Goal: Check status: Check status

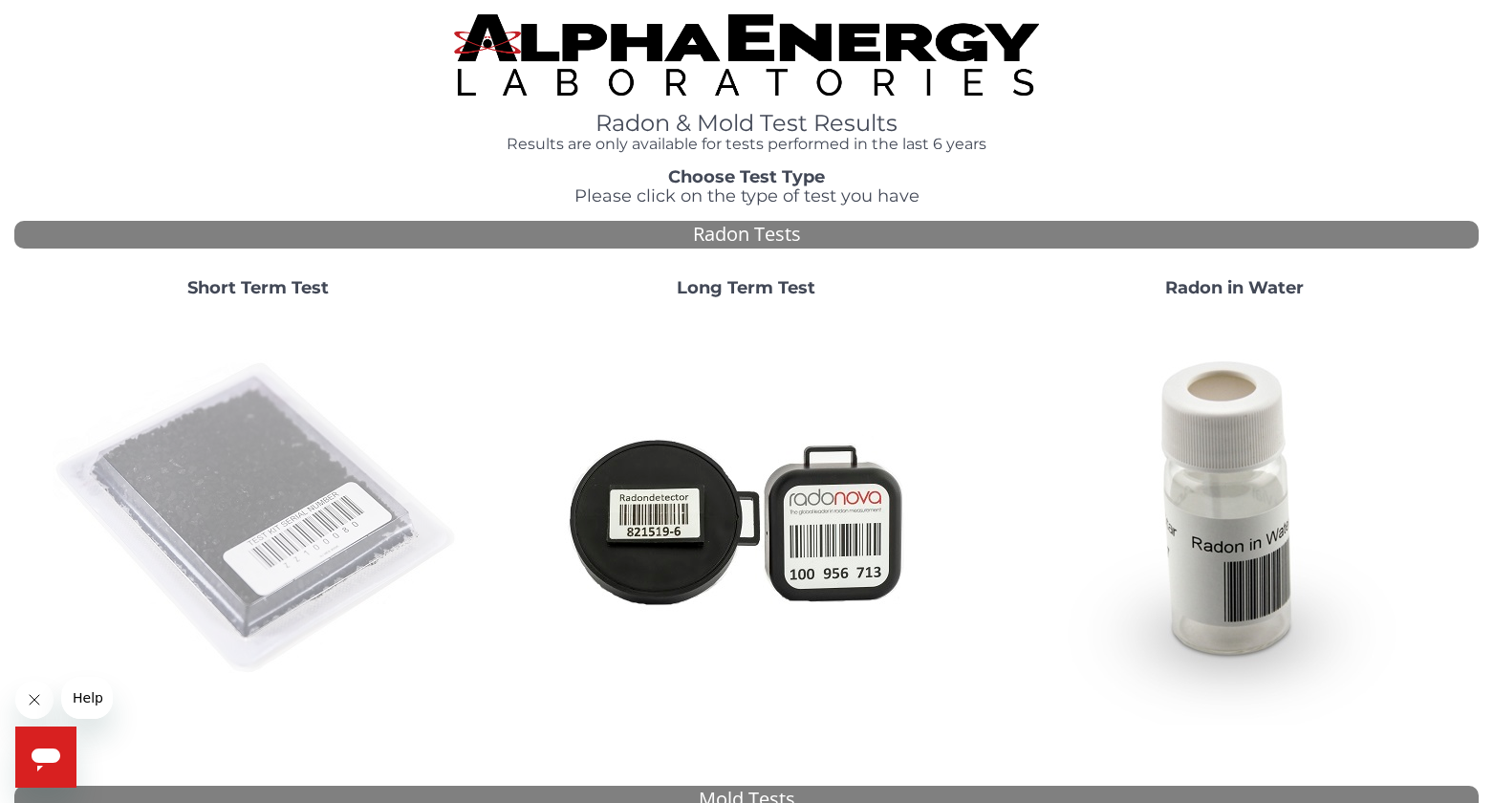
click at [302, 462] on img at bounding box center [258, 519] width 411 height 411
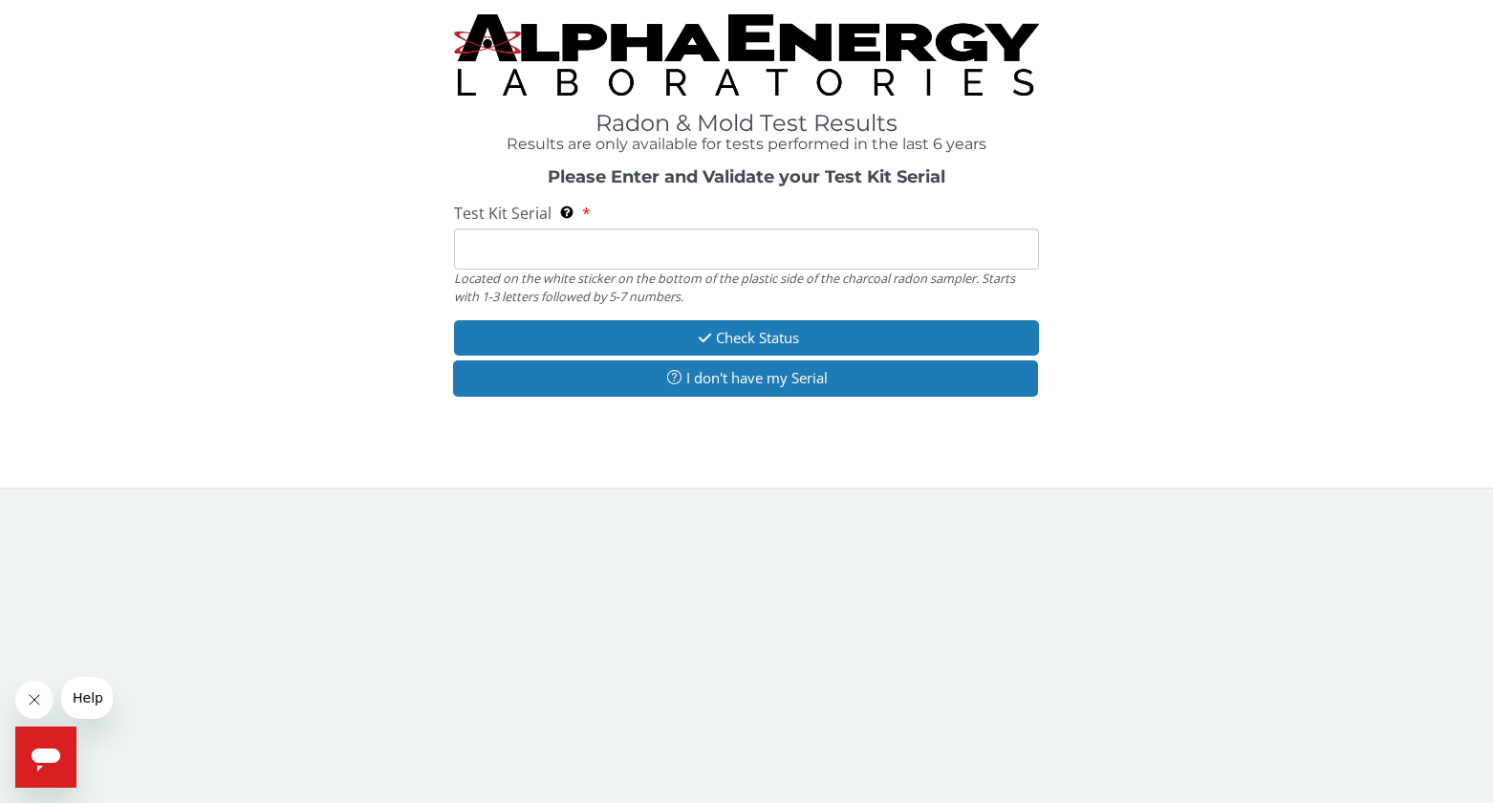
click at [521, 242] on input "Test Kit Serial Located on the white sticker on the bottom of the plastic side …" at bounding box center [747, 248] width 586 height 41
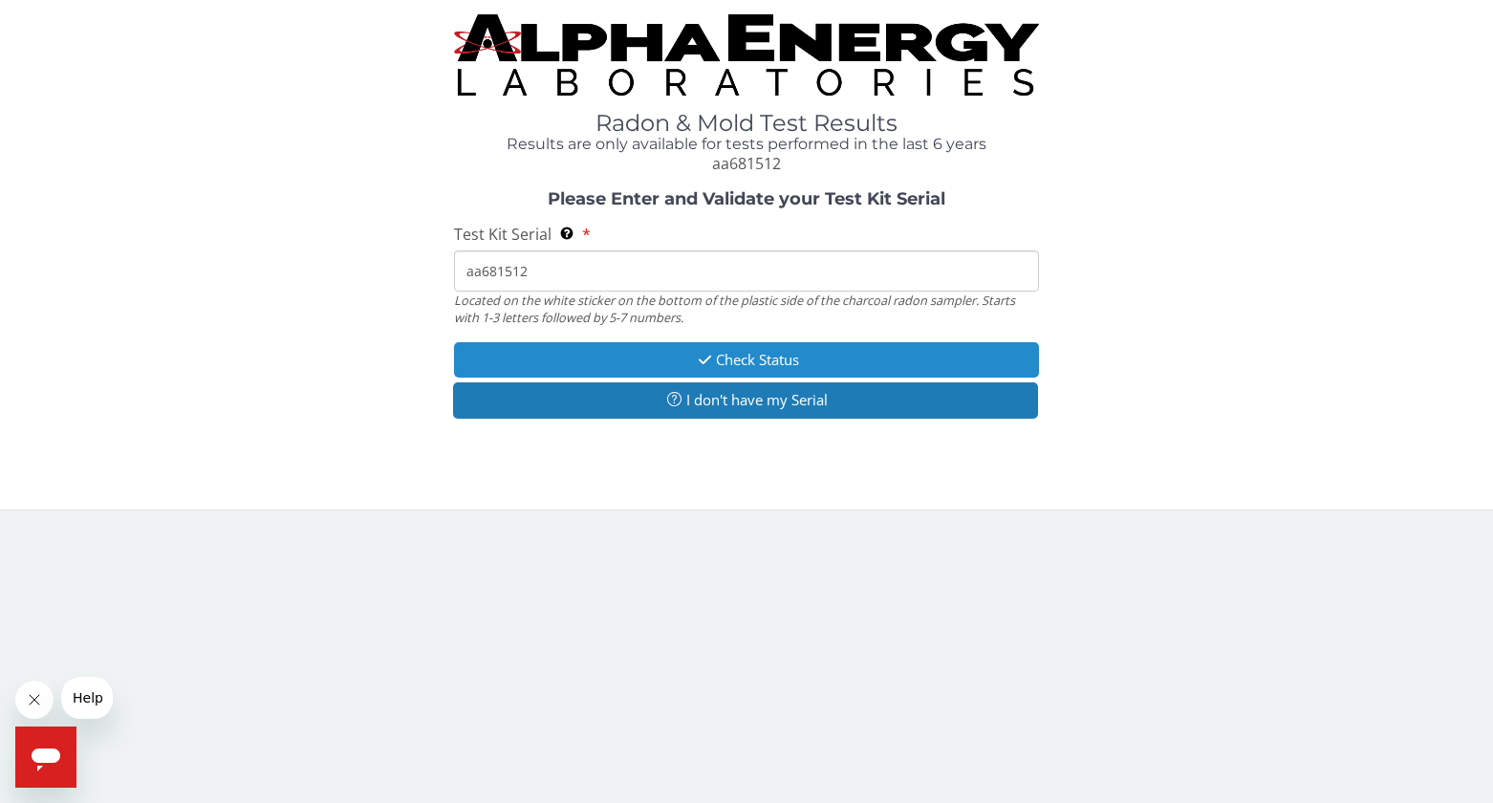
type input "aa681512"
click at [658, 346] on button "Check Status" at bounding box center [747, 359] width 586 height 35
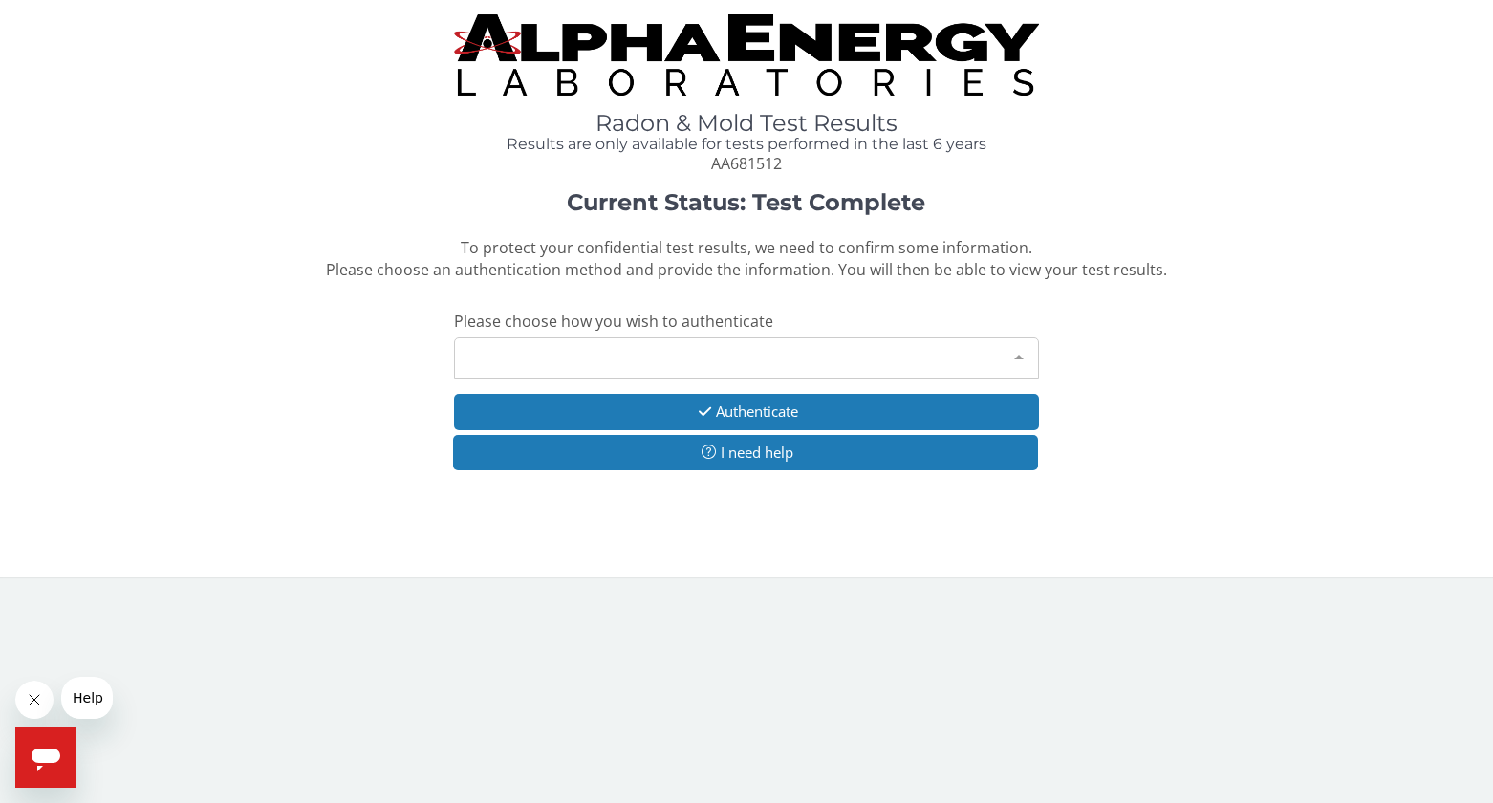
click at [641, 350] on div "Please make a selection" at bounding box center [747, 357] width 586 height 41
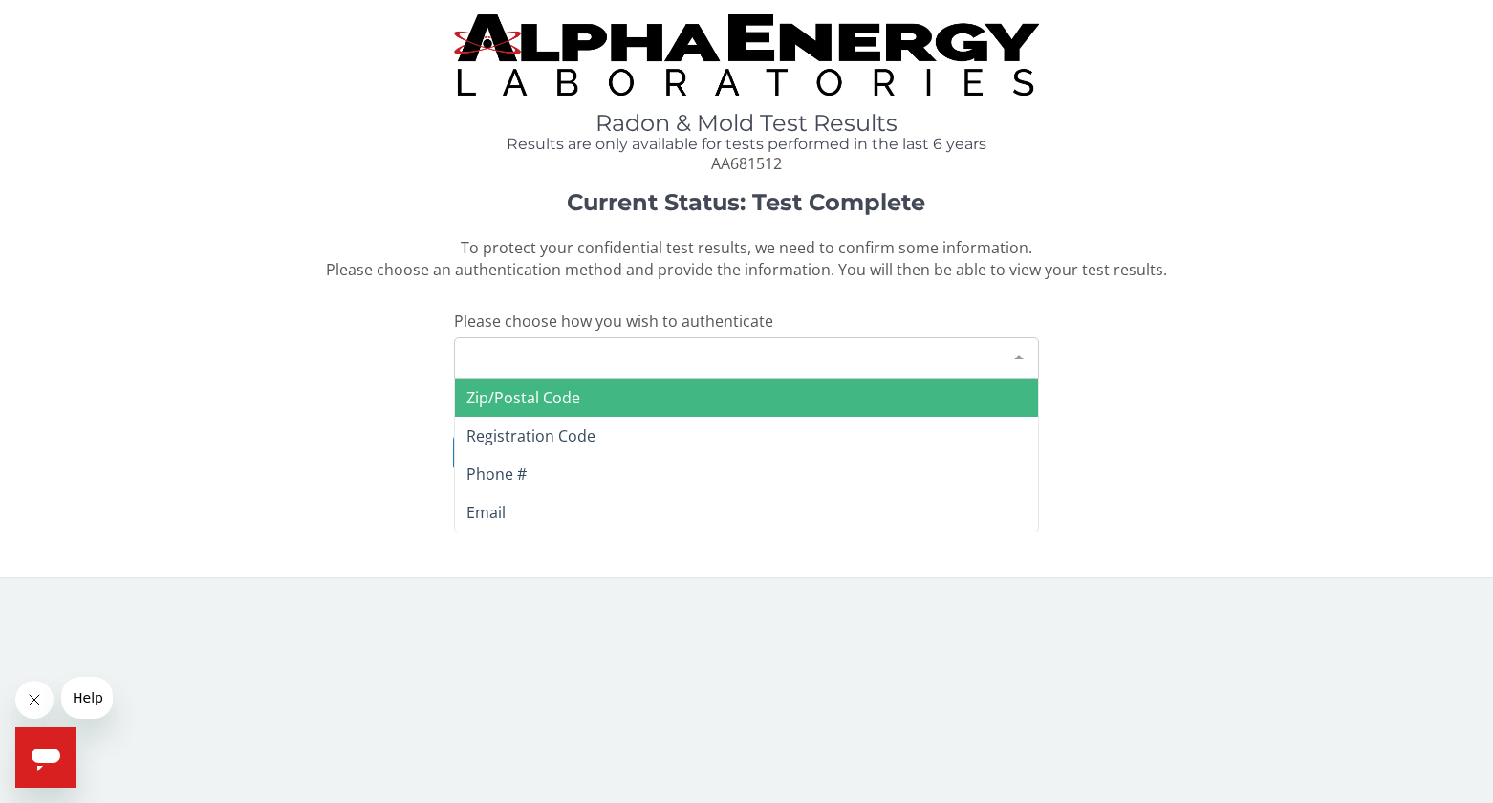
click at [569, 391] on span "Zip/Postal Code" at bounding box center [523, 397] width 114 height 21
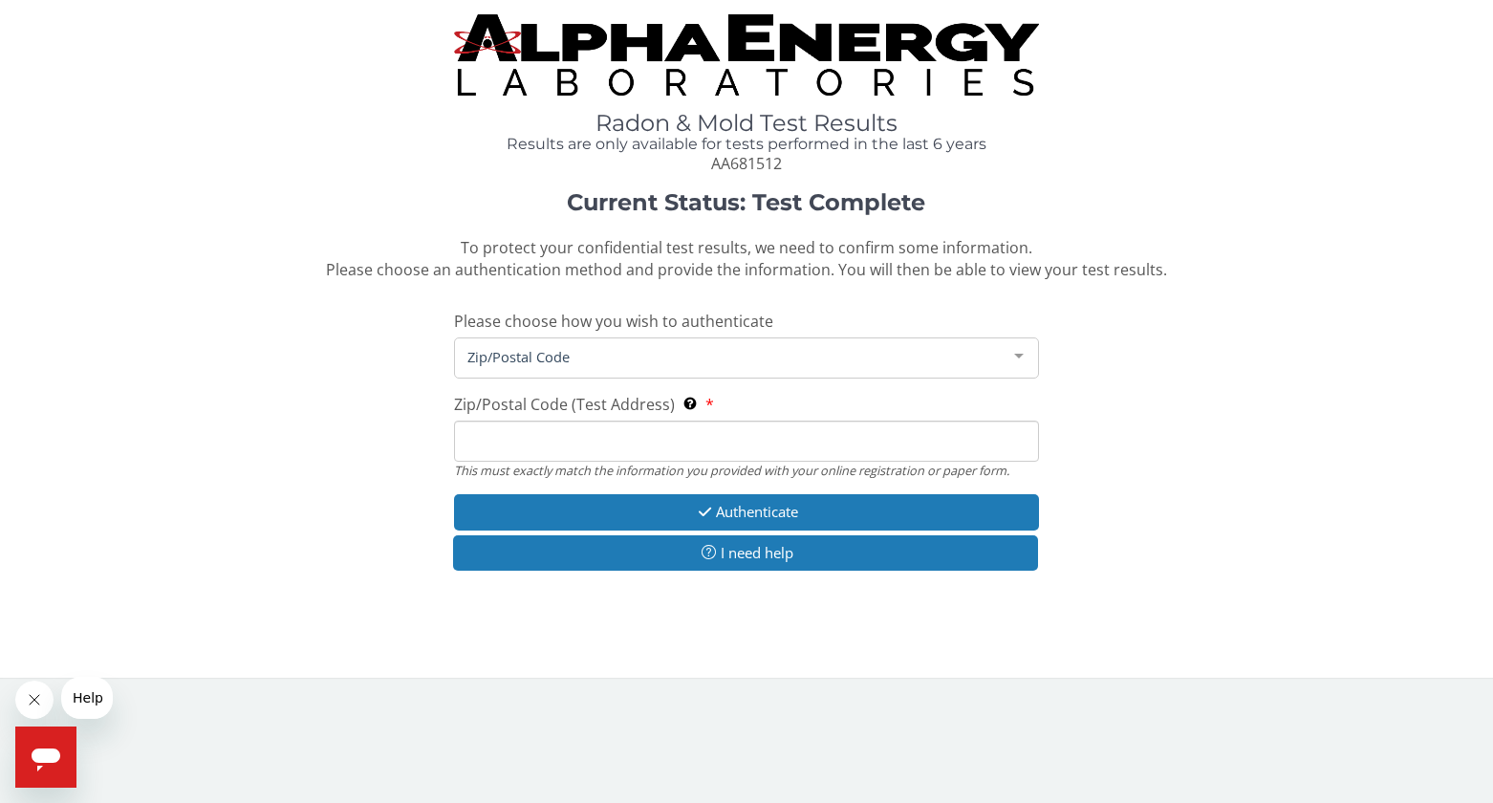
click at [536, 430] on input "Zip/Postal Code (Test Address) This must exactly match the information you prov…" at bounding box center [747, 441] width 586 height 41
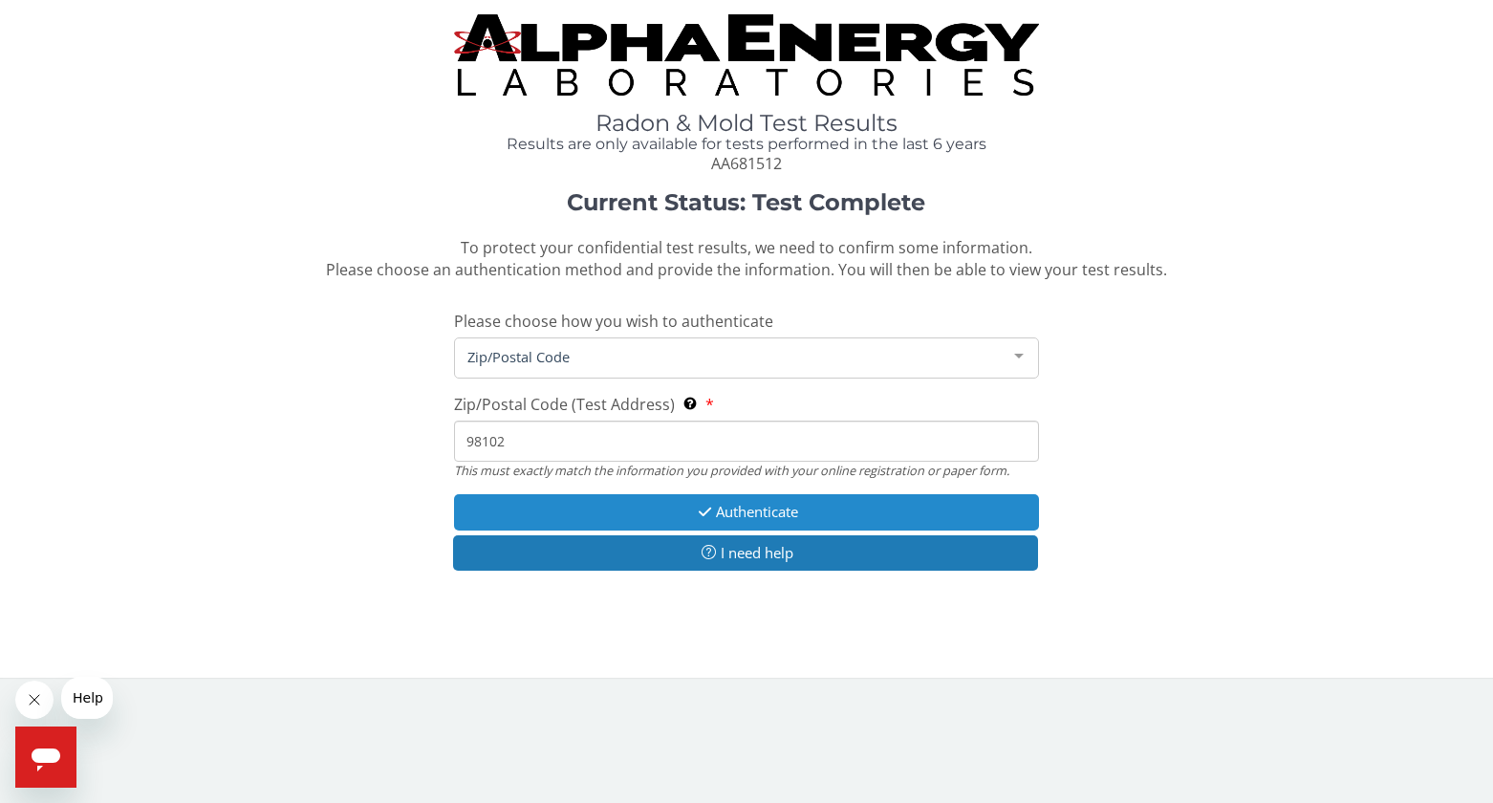
type input "98102"
click at [626, 505] on button "Authenticate" at bounding box center [747, 511] width 586 height 35
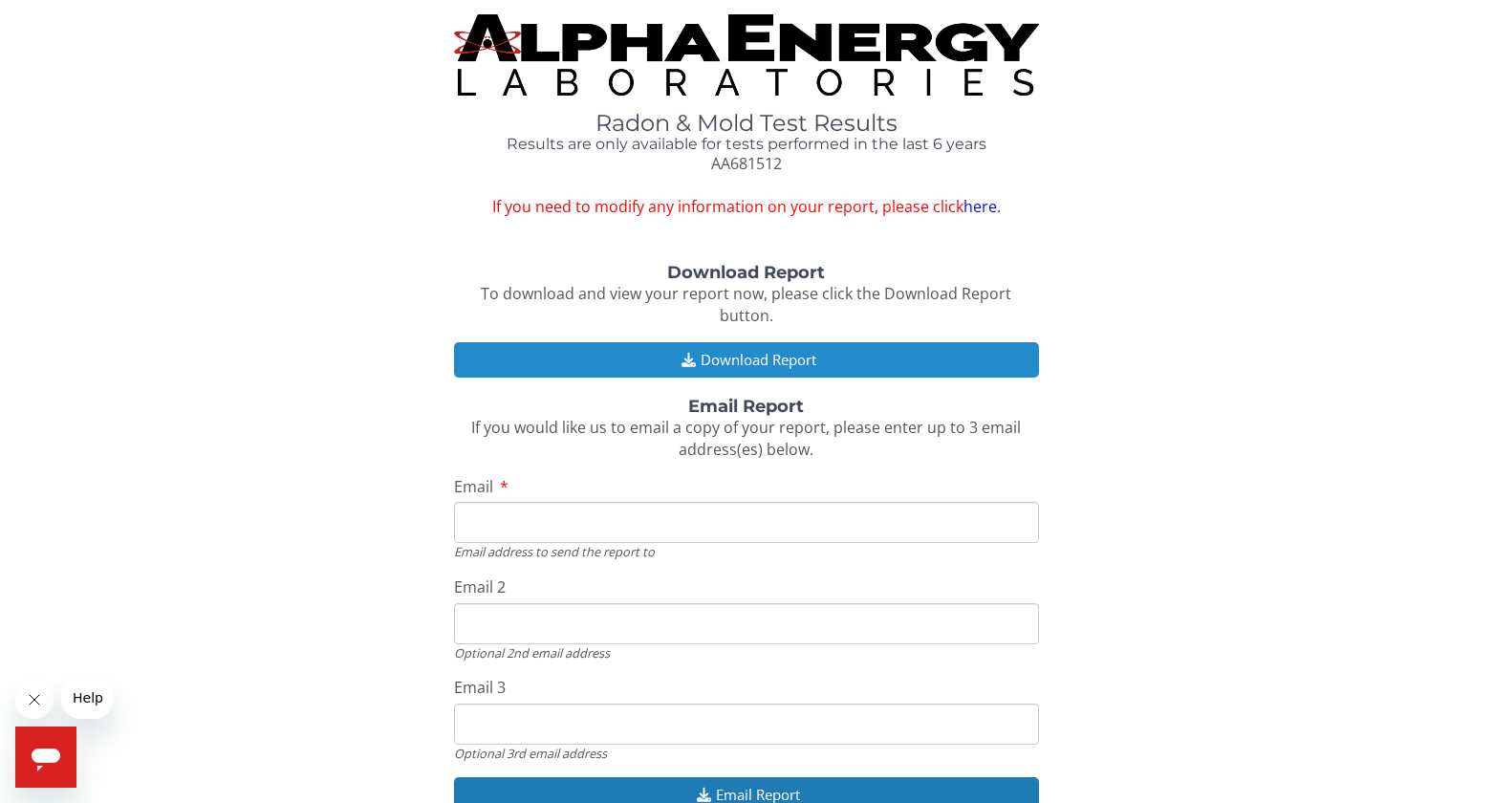
click at [702, 342] on button "Download Report" at bounding box center [747, 359] width 586 height 35
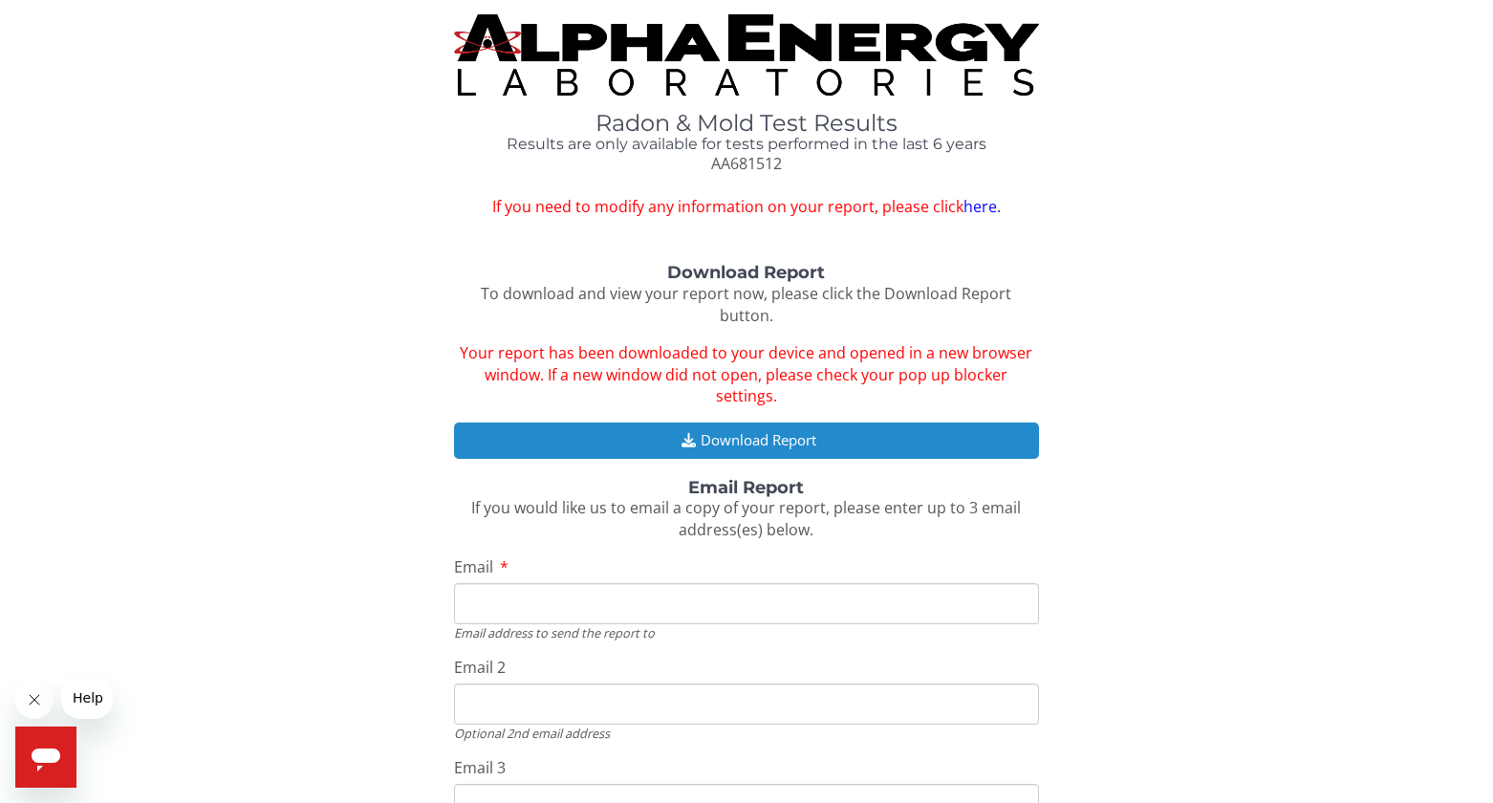
click at [551, 422] on button "Download Report" at bounding box center [747, 439] width 586 height 35
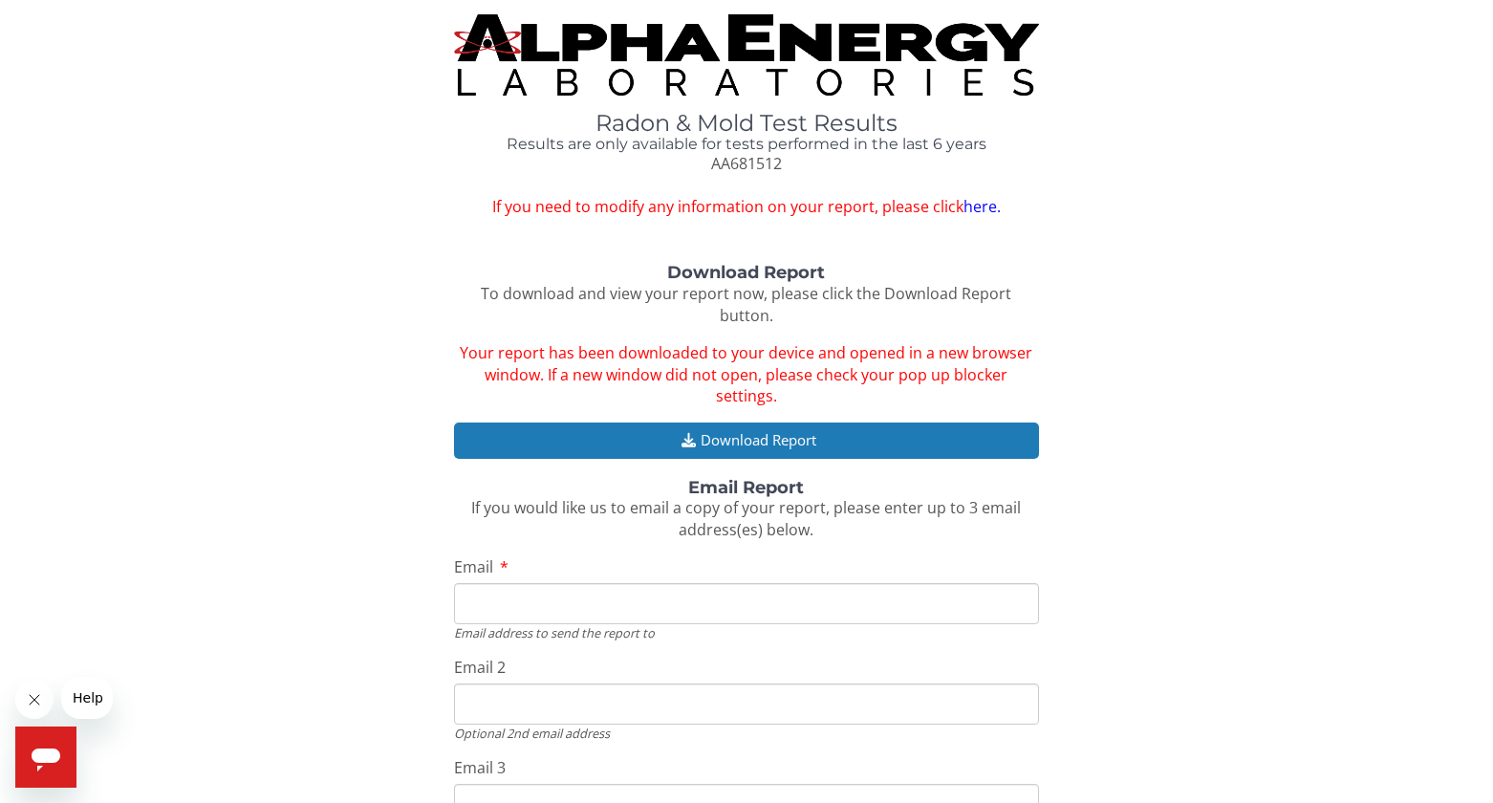
click at [980, 196] on link "here." at bounding box center [982, 206] width 37 height 21
